Goal: Complete application form

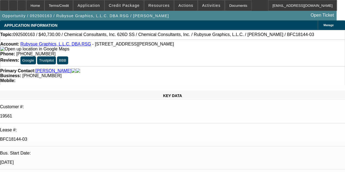
select select "0"
select select "2"
select select "0"
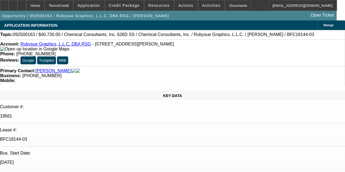
select select "0"
select select "2"
select select "0"
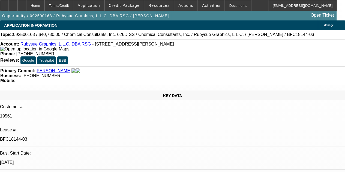
select select "0"
select select "2"
